Goal: Check status: Check status

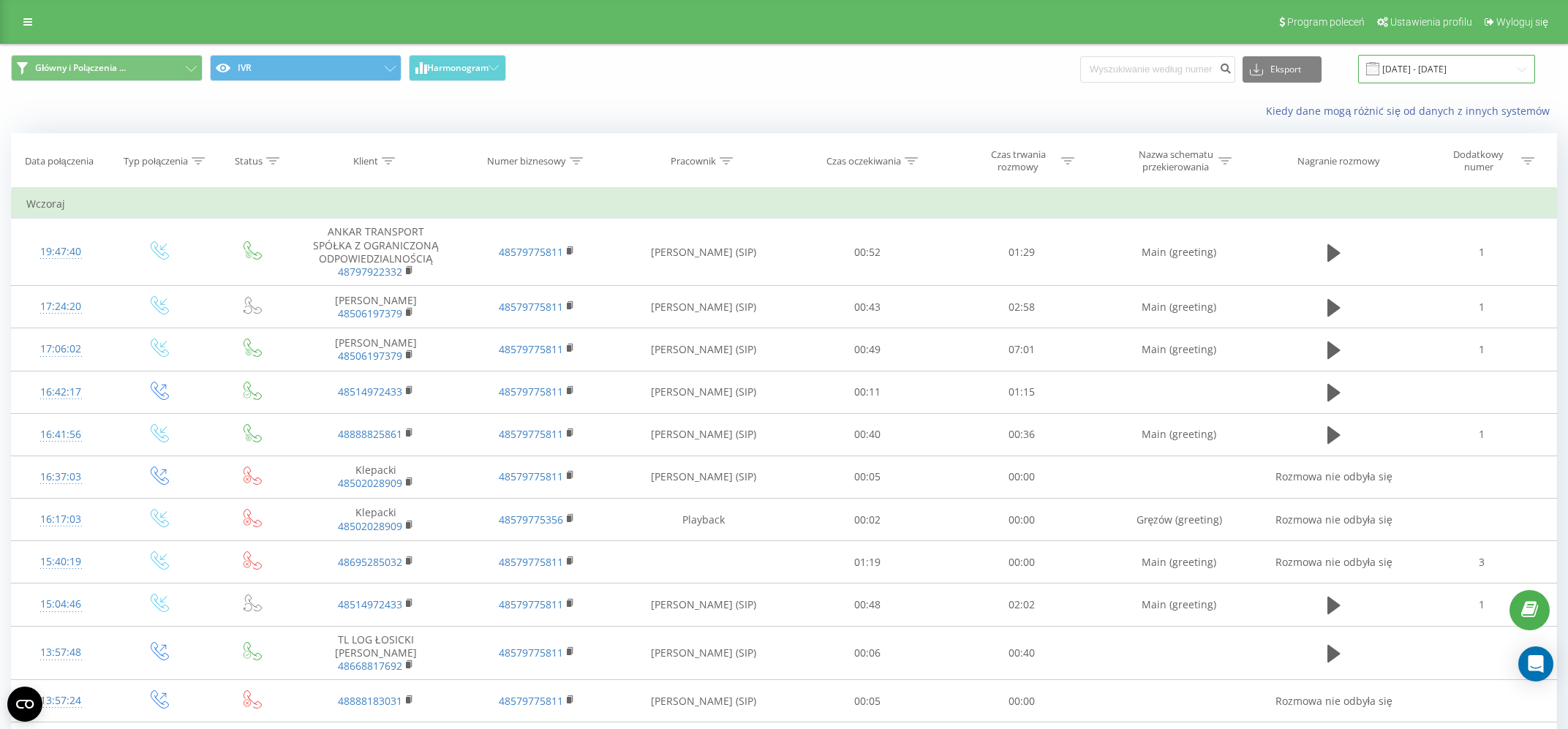
click at [1470, 73] on input "[DATE] - [DATE]" at bounding box center [1447, 69] width 177 height 29
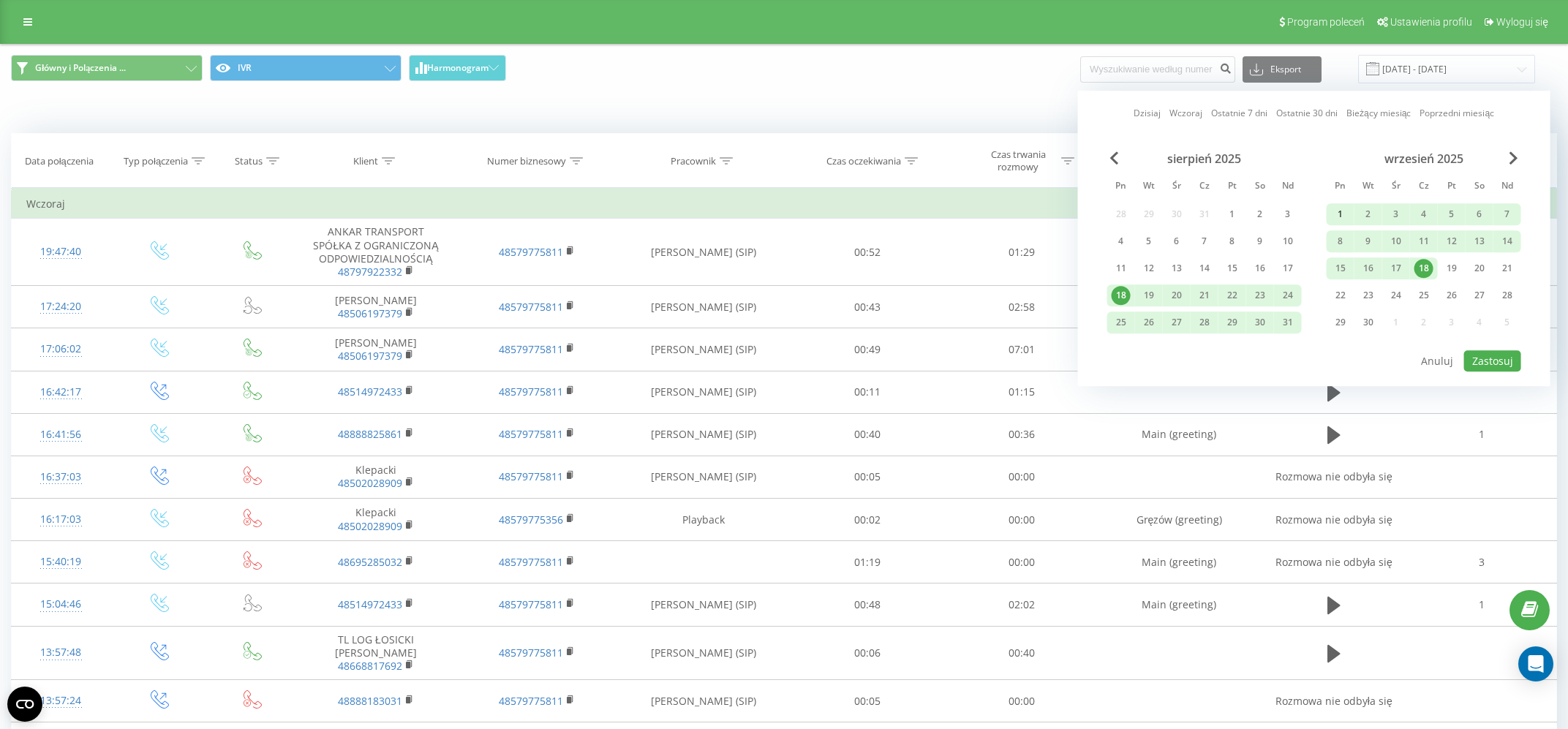
click at [1342, 208] on div "1" at bounding box center [1340, 214] width 19 height 19
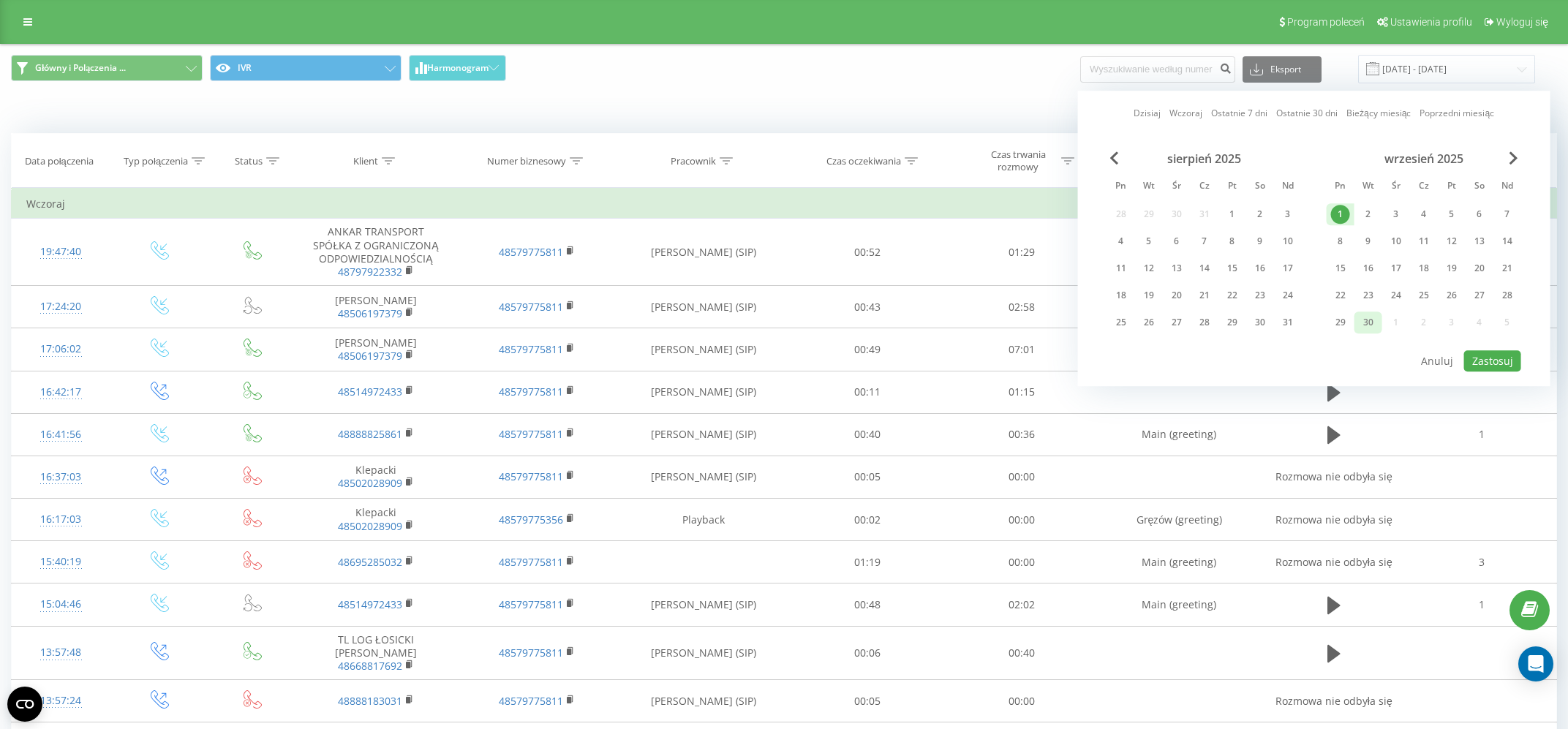
click at [1377, 317] on div "30" at bounding box center [1368, 322] width 19 height 19
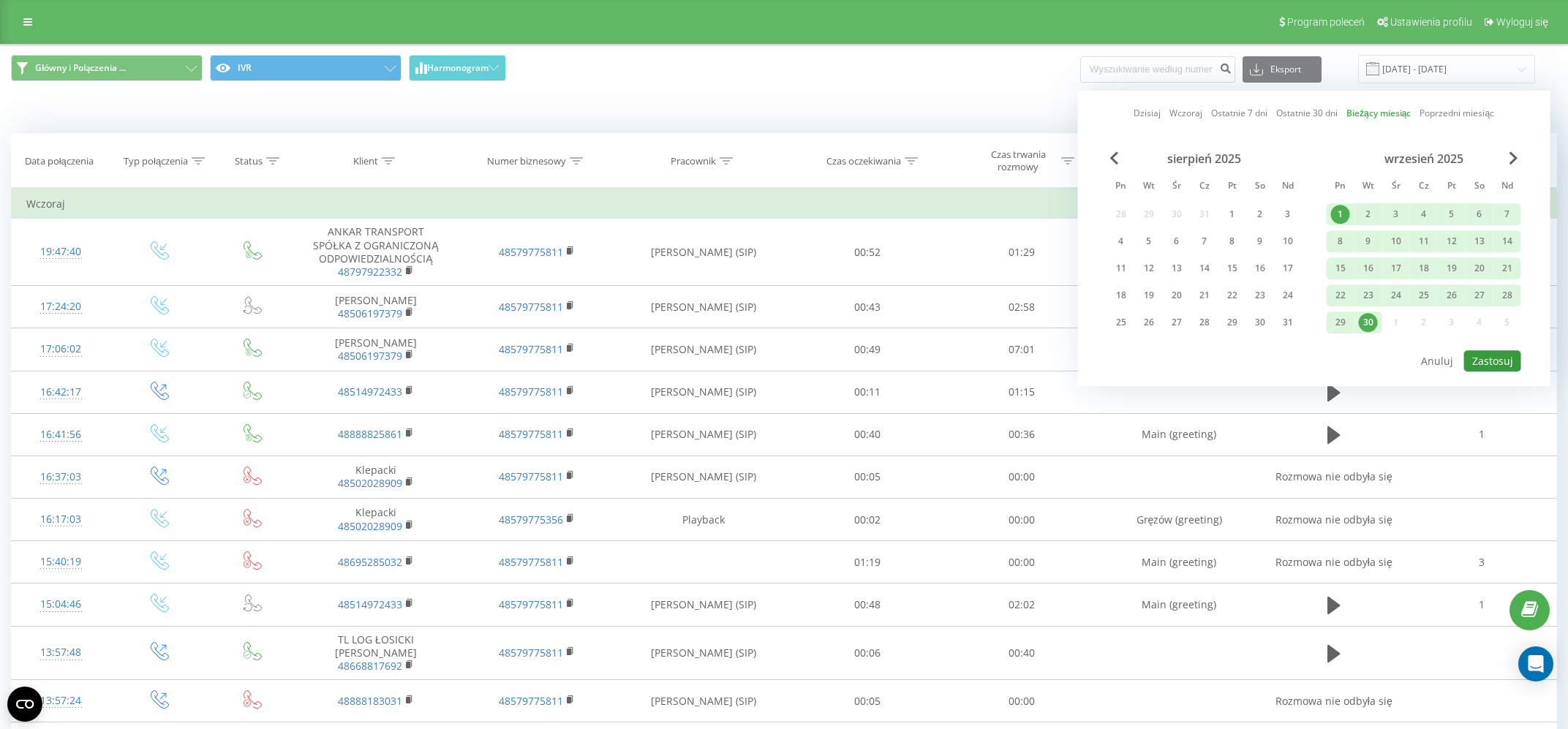
click at [1496, 359] on button "Zastosuj" at bounding box center [1492, 360] width 57 height 21
type input "01.09.2025 - 30.09.2025"
